Goal: Transaction & Acquisition: Purchase product/service

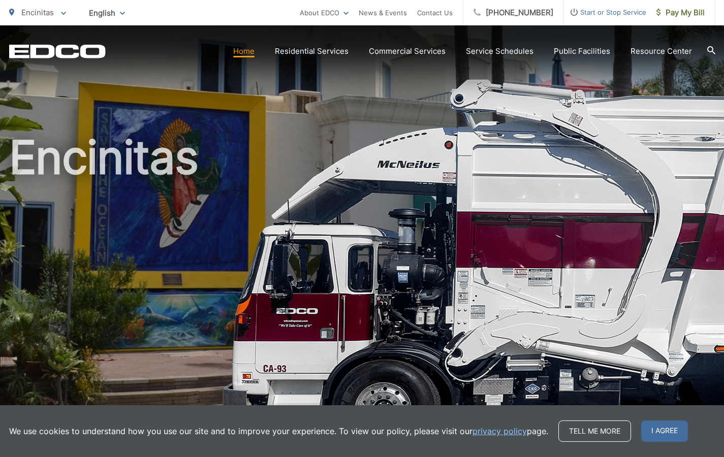
click at [505, 431] on link "privacy policy" at bounding box center [500, 431] width 54 height 12
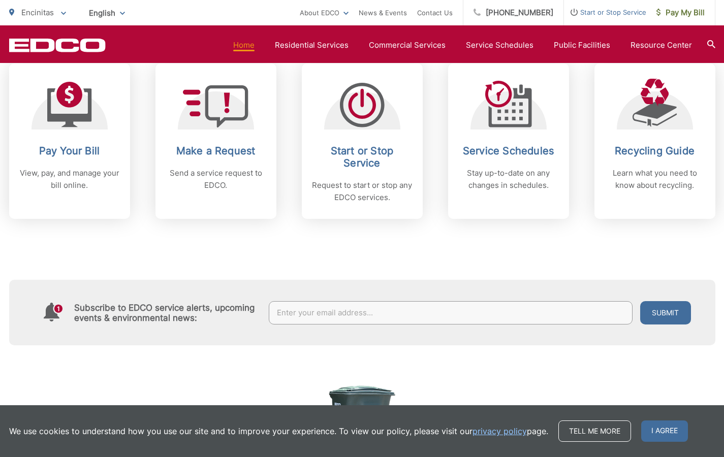
scroll to position [472, 0]
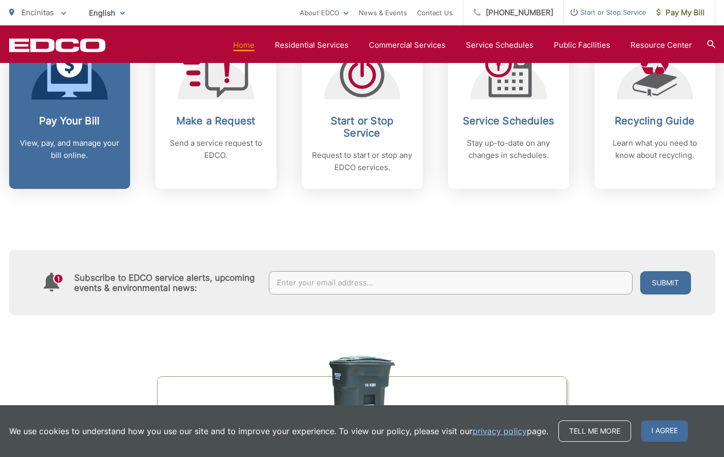
click at [68, 118] on h2 "Pay Your Bill" at bounding box center [69, 121] width 101 height 12
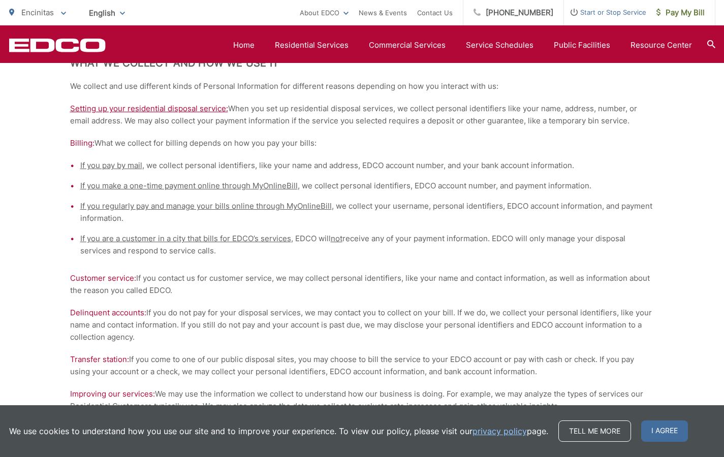
scroll to position [389, 0]
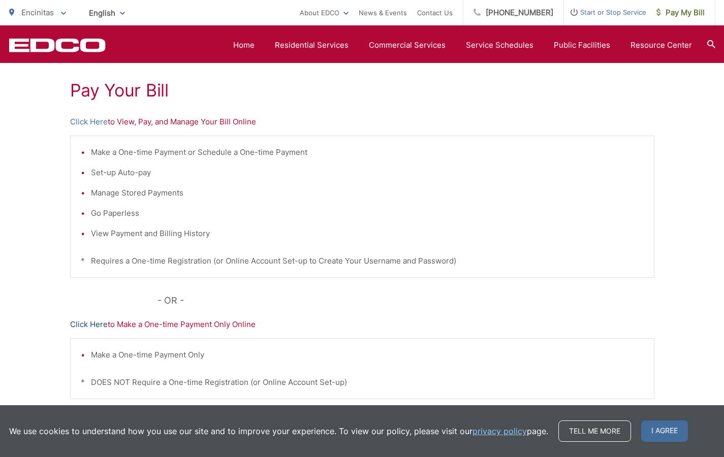
scroll to position [182, 0]
click at [90, 122] on link "Click Here" at bounding box center [89, 123] width 38 height 12
